Goal: Transaction & Acquisition: Purchase product/service

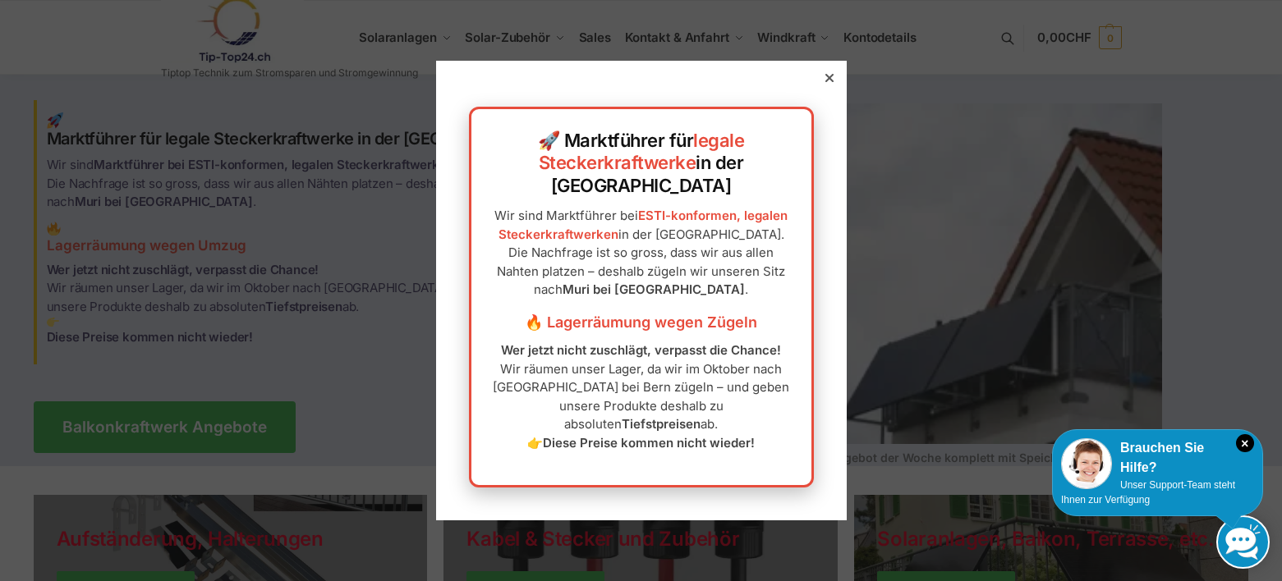
click at [825, 82] on icon at bounding box center [829, 78] width 8 height 8
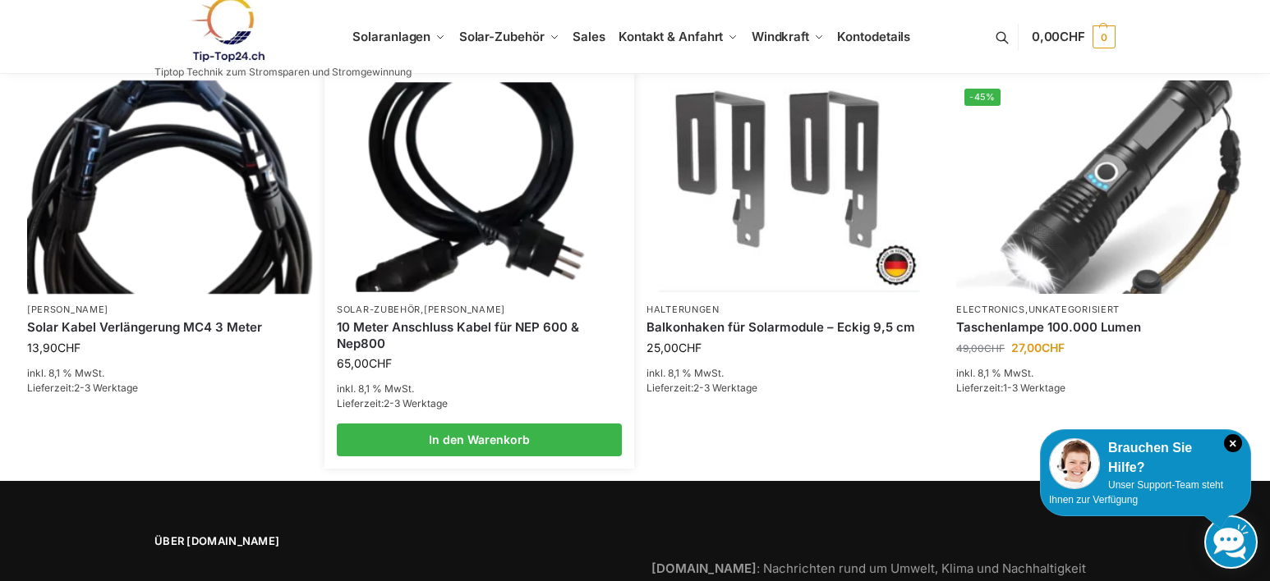
scroll to position [2673, 0]
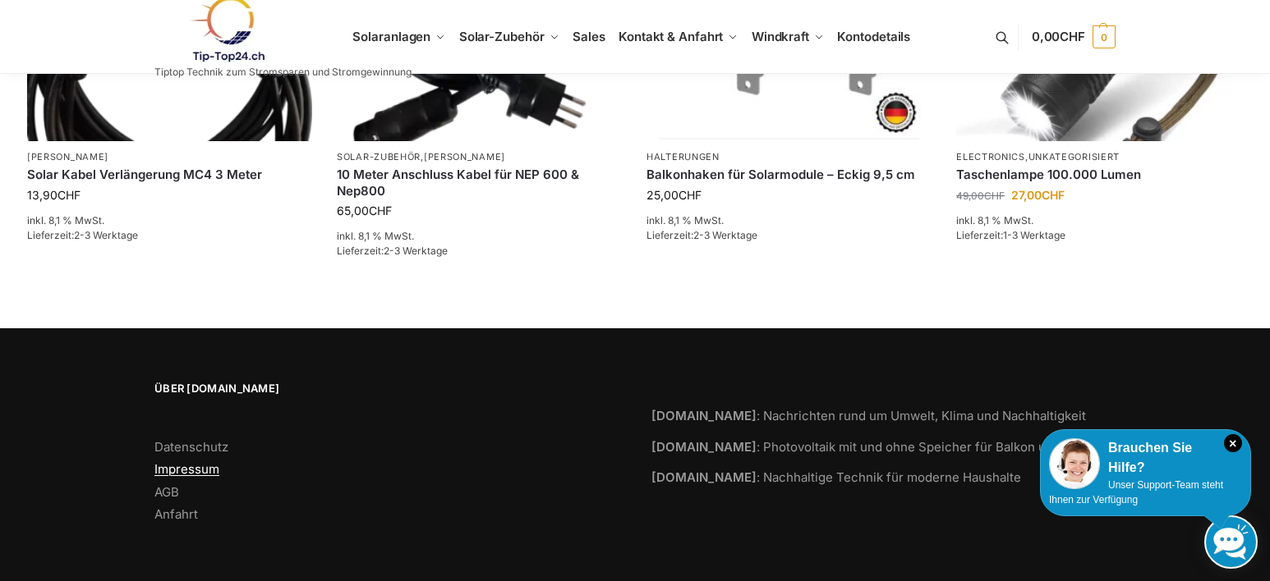
click at [189, 463] on link "Impressum" at bounding box center [186, 470] width 65 height 16
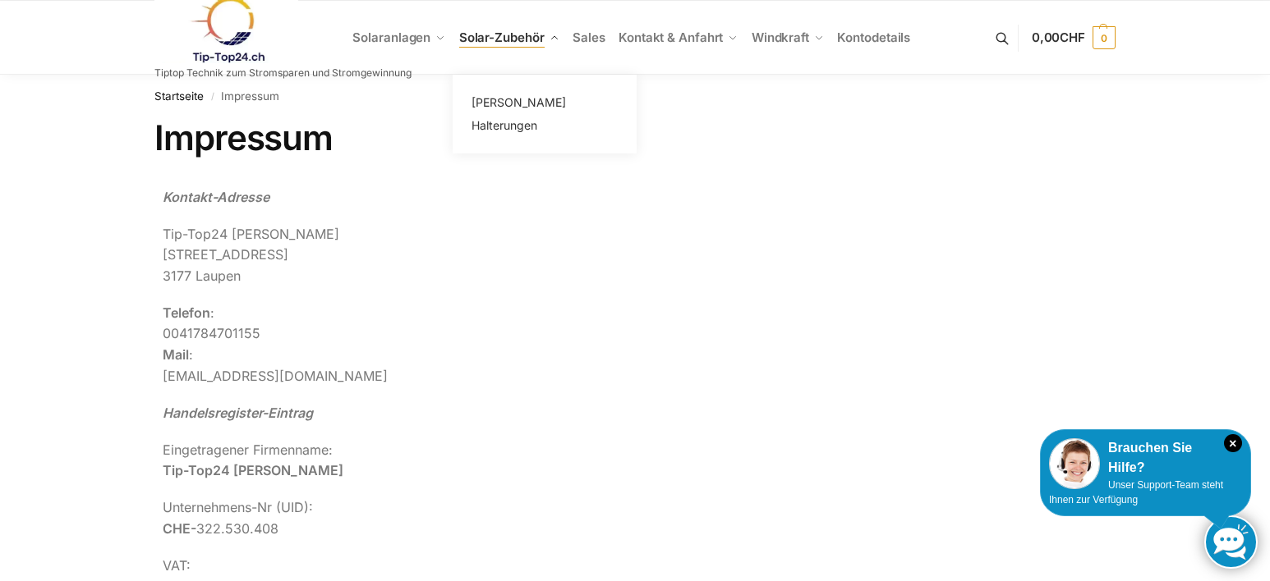
click at [480, 36] on span "Solar-Zubehör" at bounding box center [501, 38] width 85 height 16
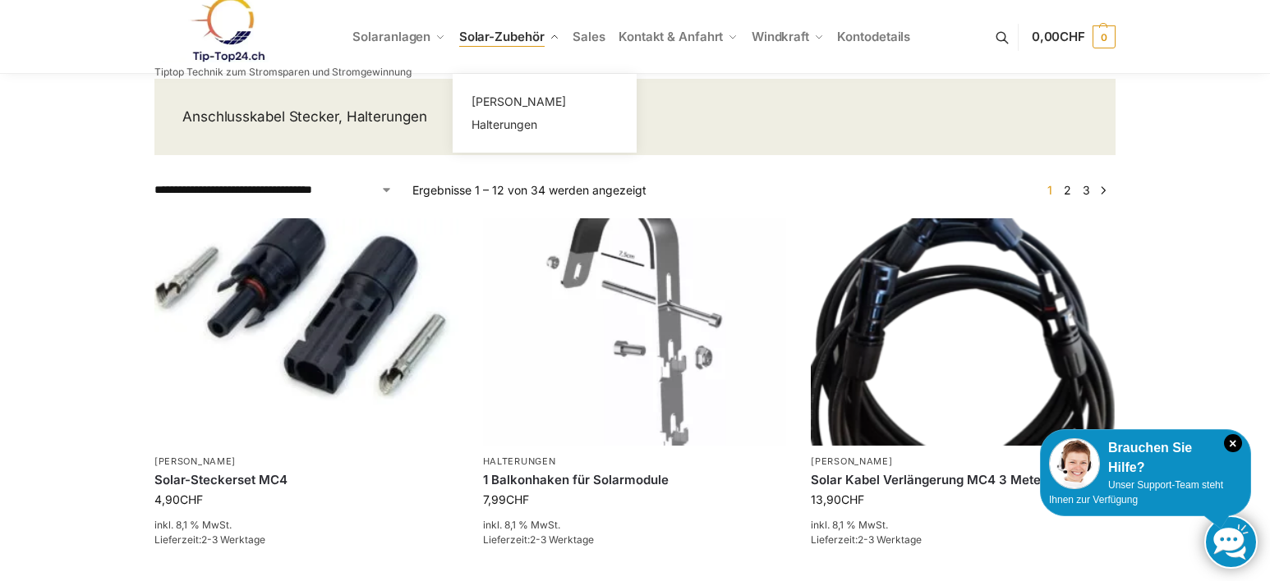
scroll to position [164, 0]
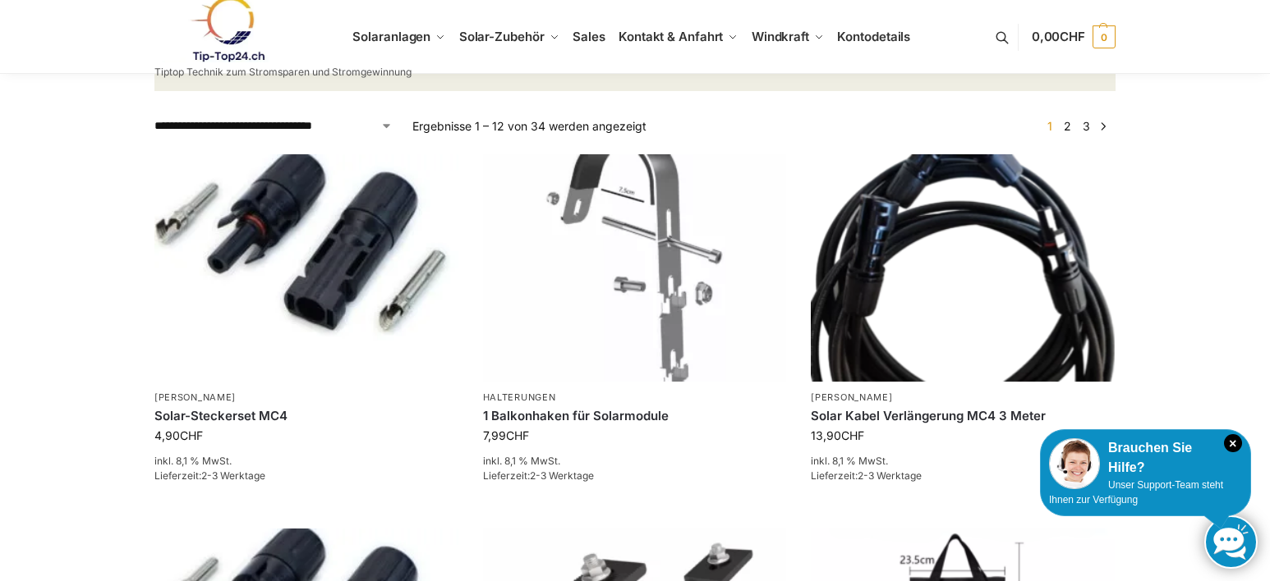
drag, startPoint x: 510, startPoint y: 57, endPoint x: 51, endPoint y: 396, distance: 570.2
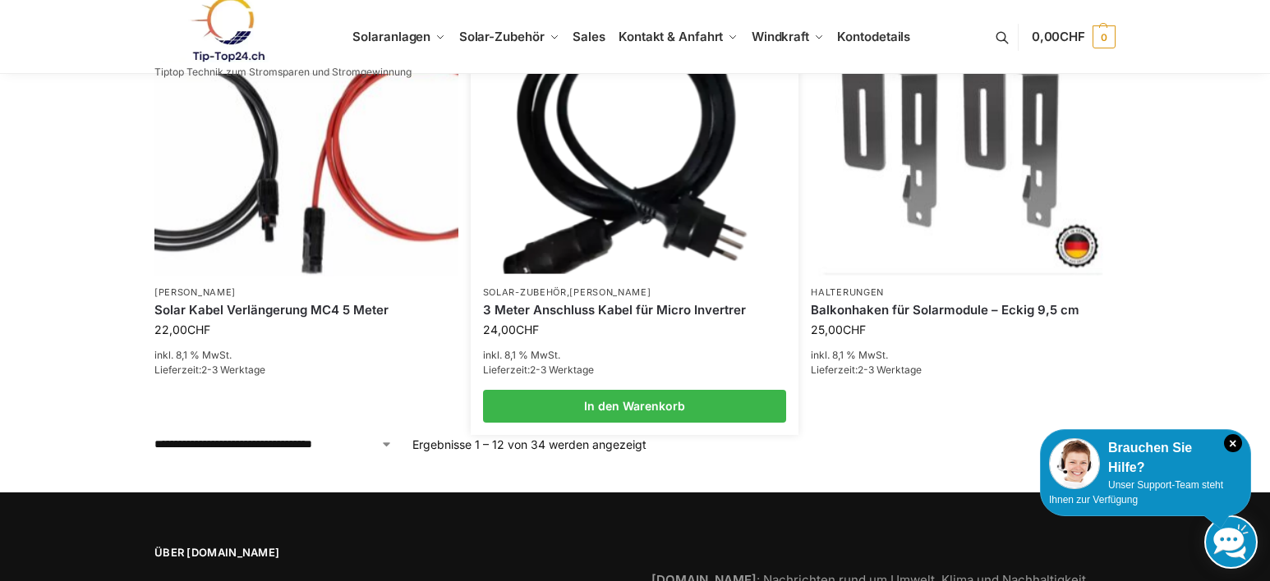
scroll to position [1478, 0]
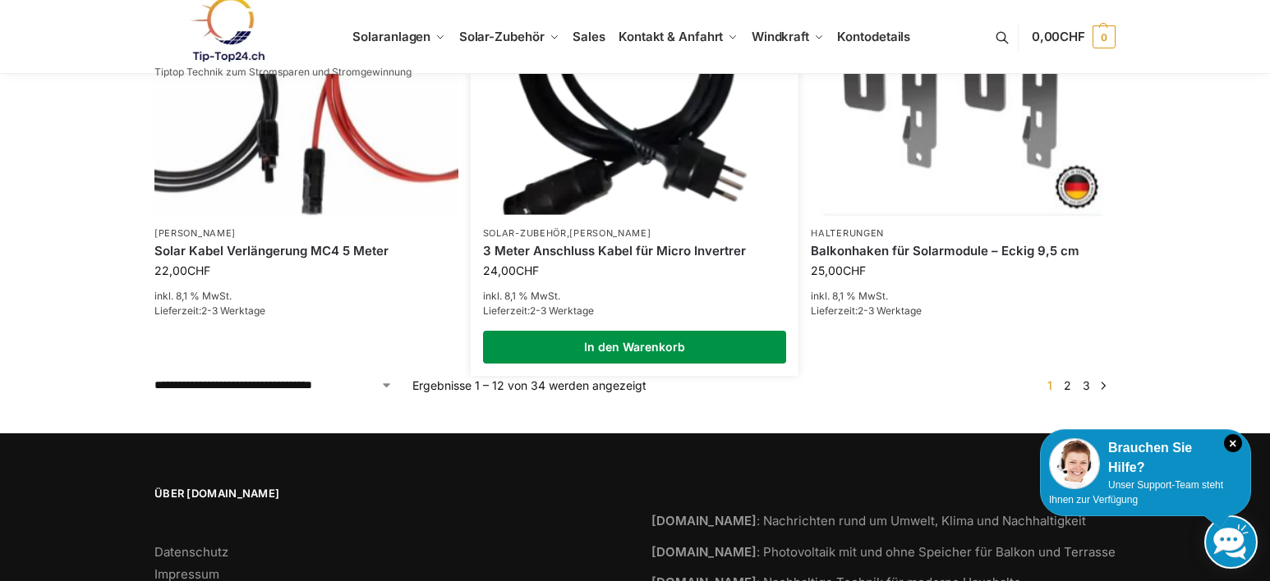
click at [595, 338] on link "In den Warenkorb" at bounding box center [635, 347] width 304 height 33
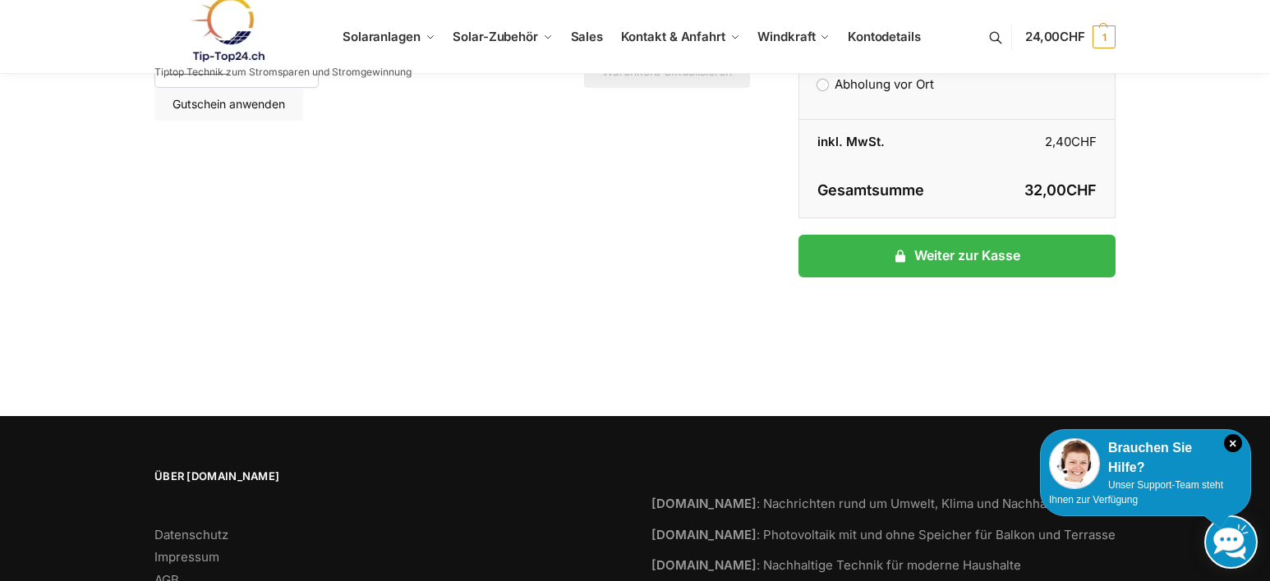
scroll to position [370, 0]
